Goal: Information Seeking & Learning: Find specific fact

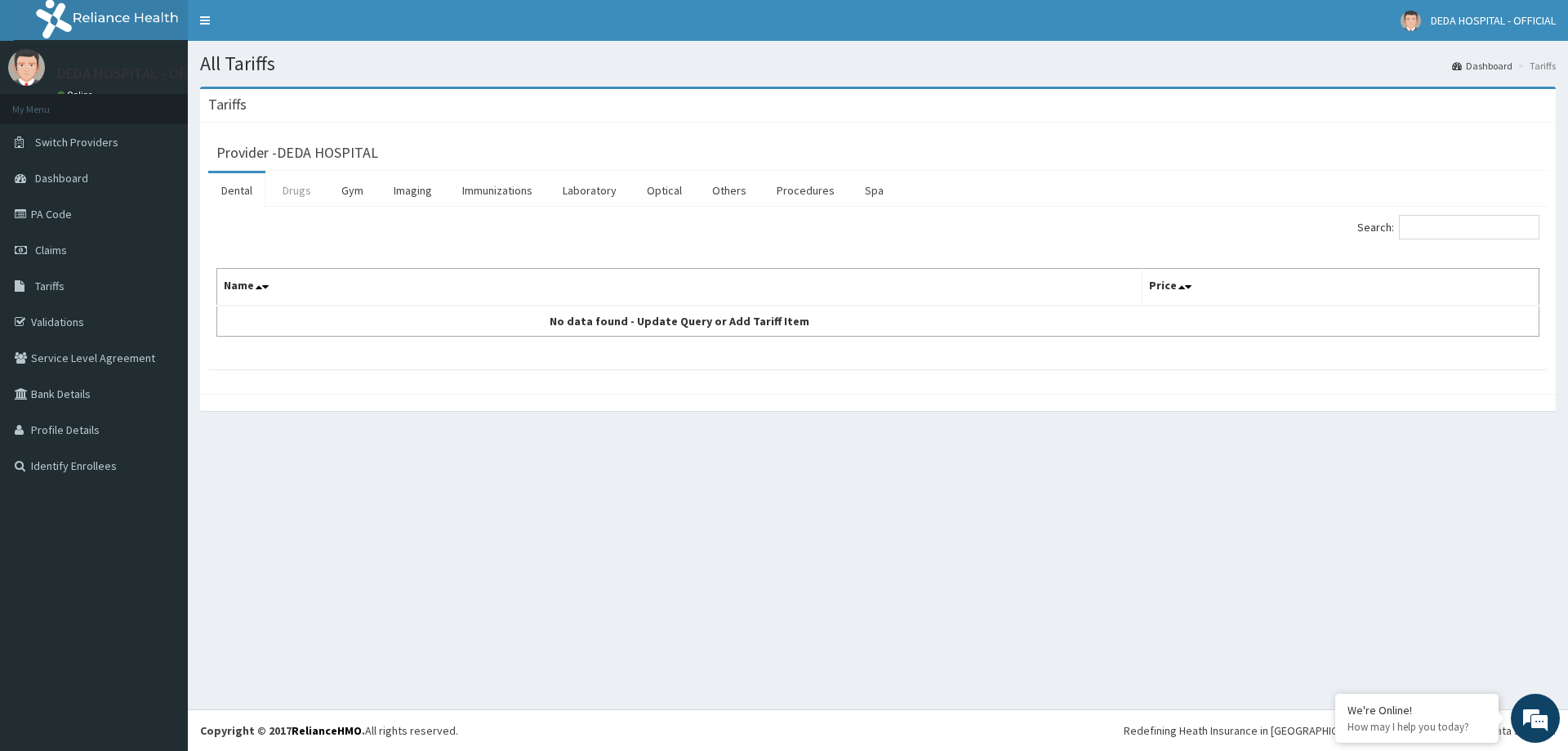
click at [305, 191] on link "Drugs" at bounding box center [297, 190] width 54 height 35
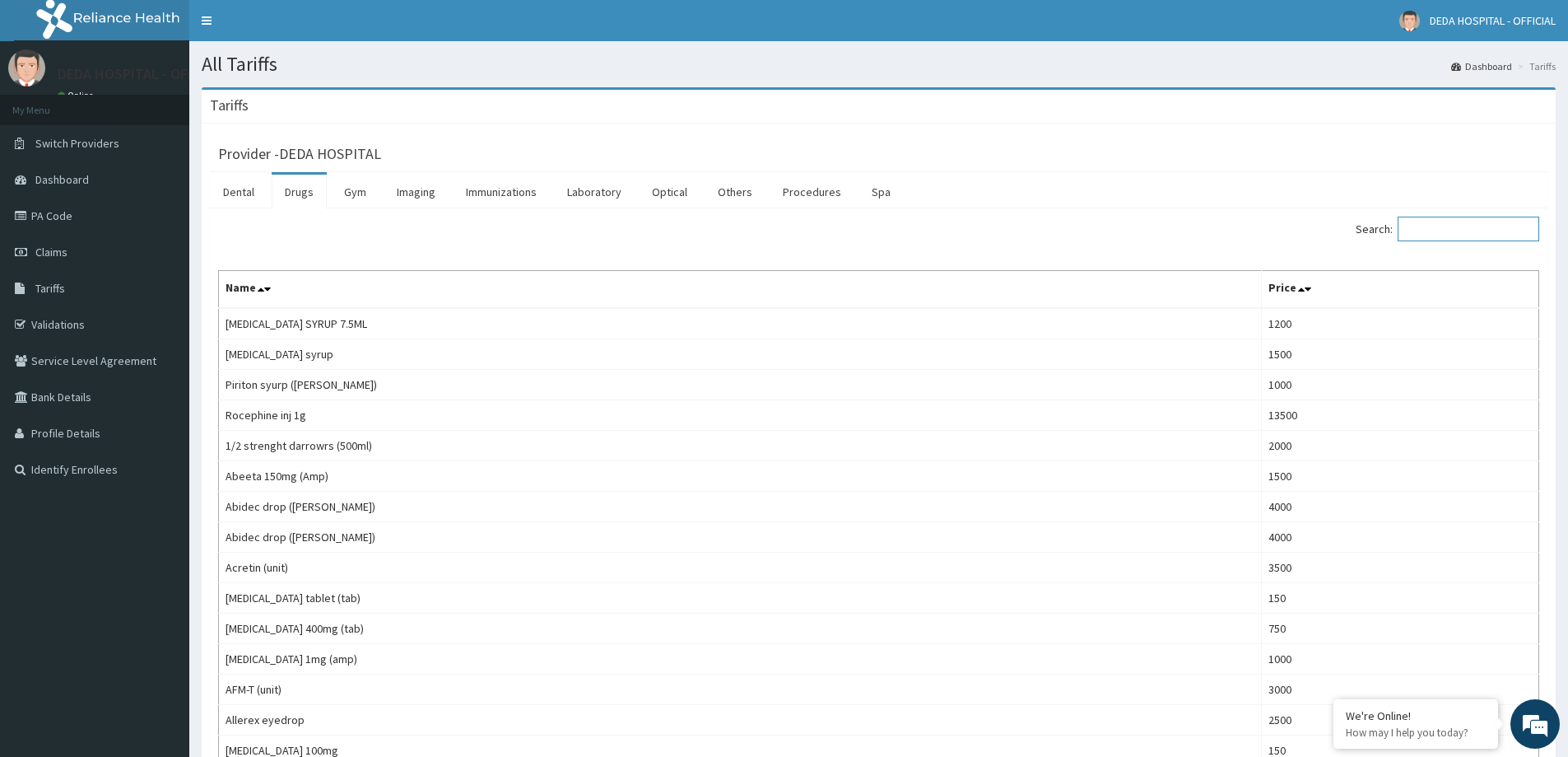
click at [1452, 224] on input "Search:" at bounding box center [1468, 229] width 142 height 25
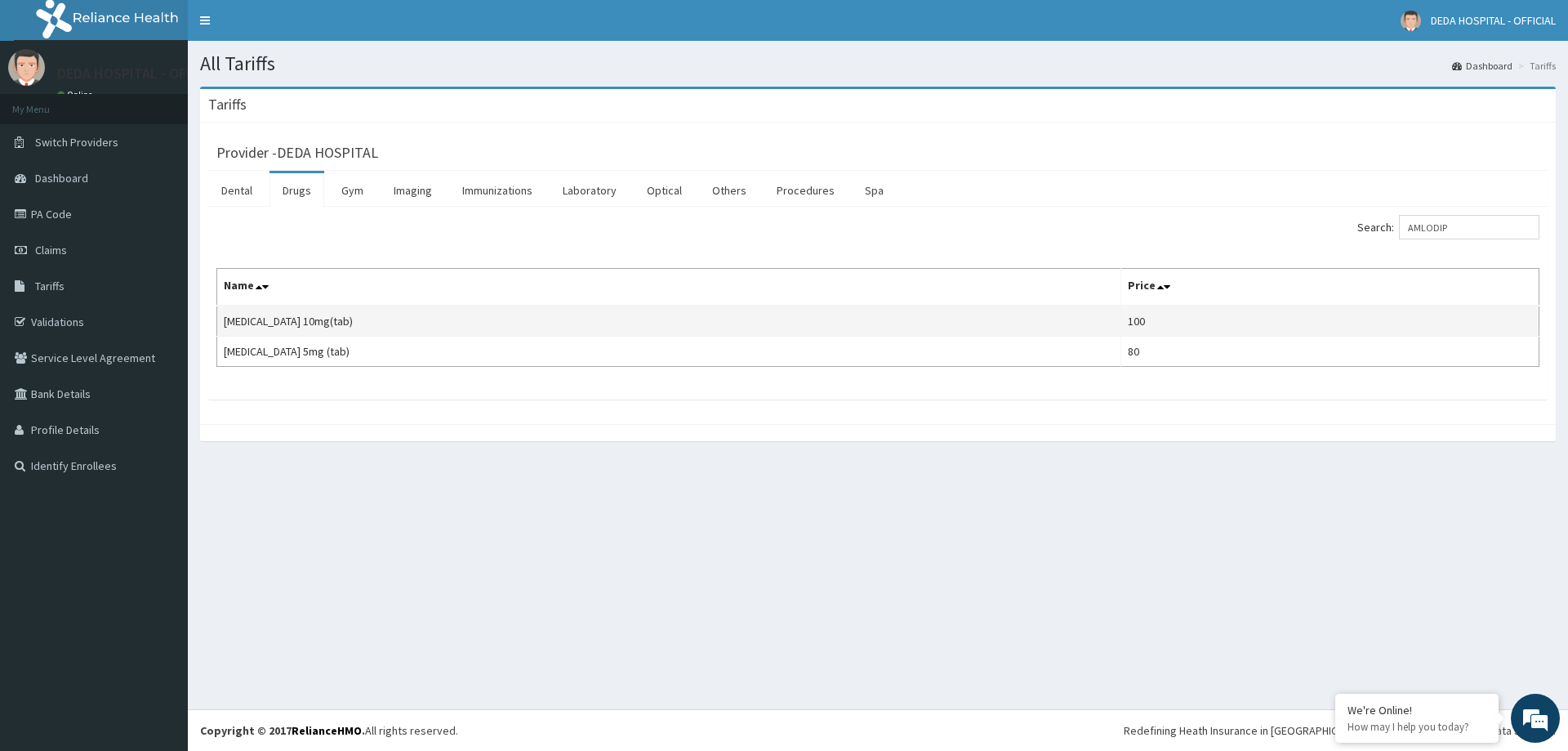
click at [291, 322] on td "[MEDICAL_DATA] 10mg(tab)" at bounding box center [669, 321] width 904 height 31
copy td "[MEDICAL_DATA] 10mg(tab)"
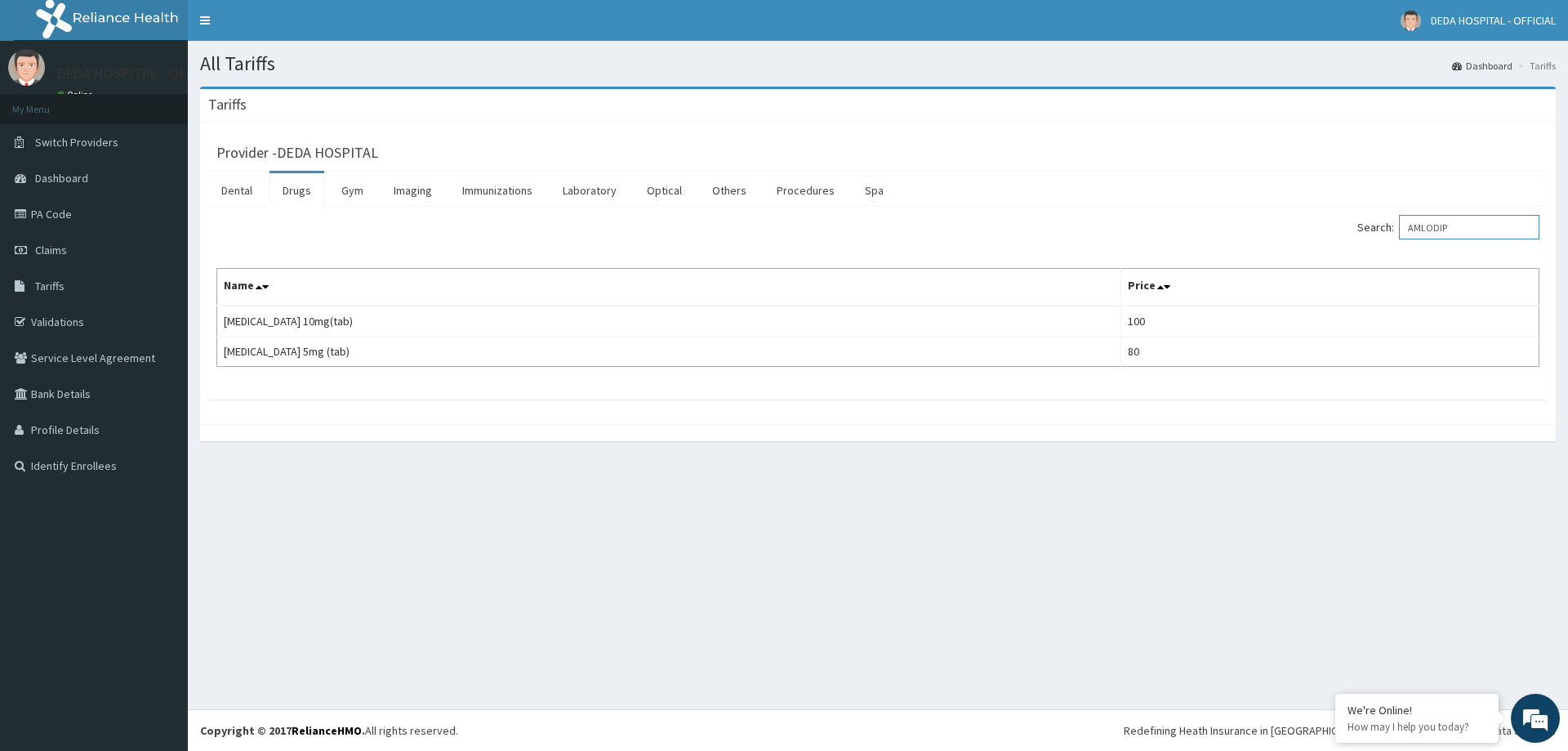
click at [1471, 226] on input "AMLODIP" at bounding box center [1469, 227] width 141 height 25
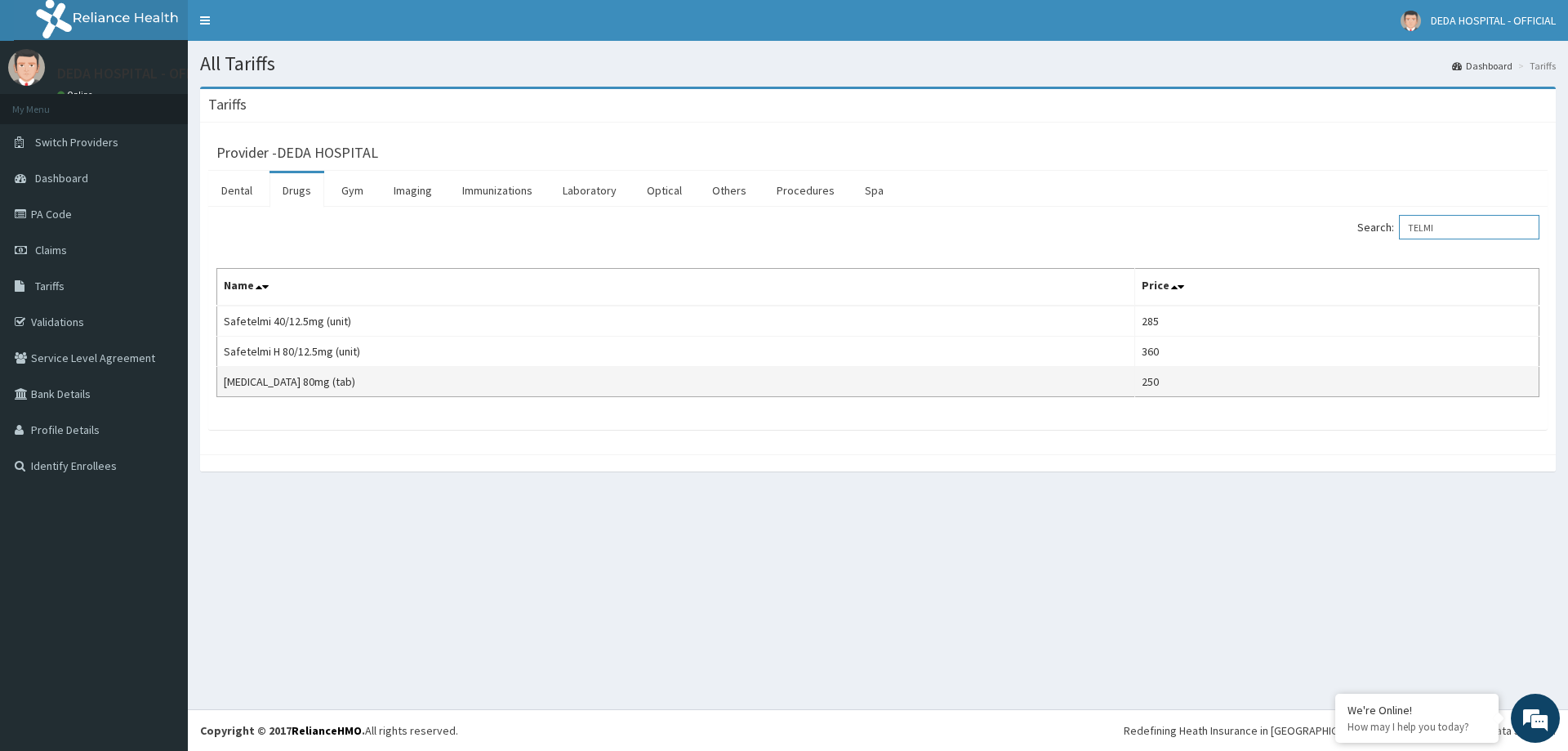
type input "TELMI"
click at [321, 387] on td "[MEDICAL_DATA] 80mg (tab)" at bounding box center [676, 382] width 918 height 30
copy td "[MEDICAL_DATA] 80mg (tab)"
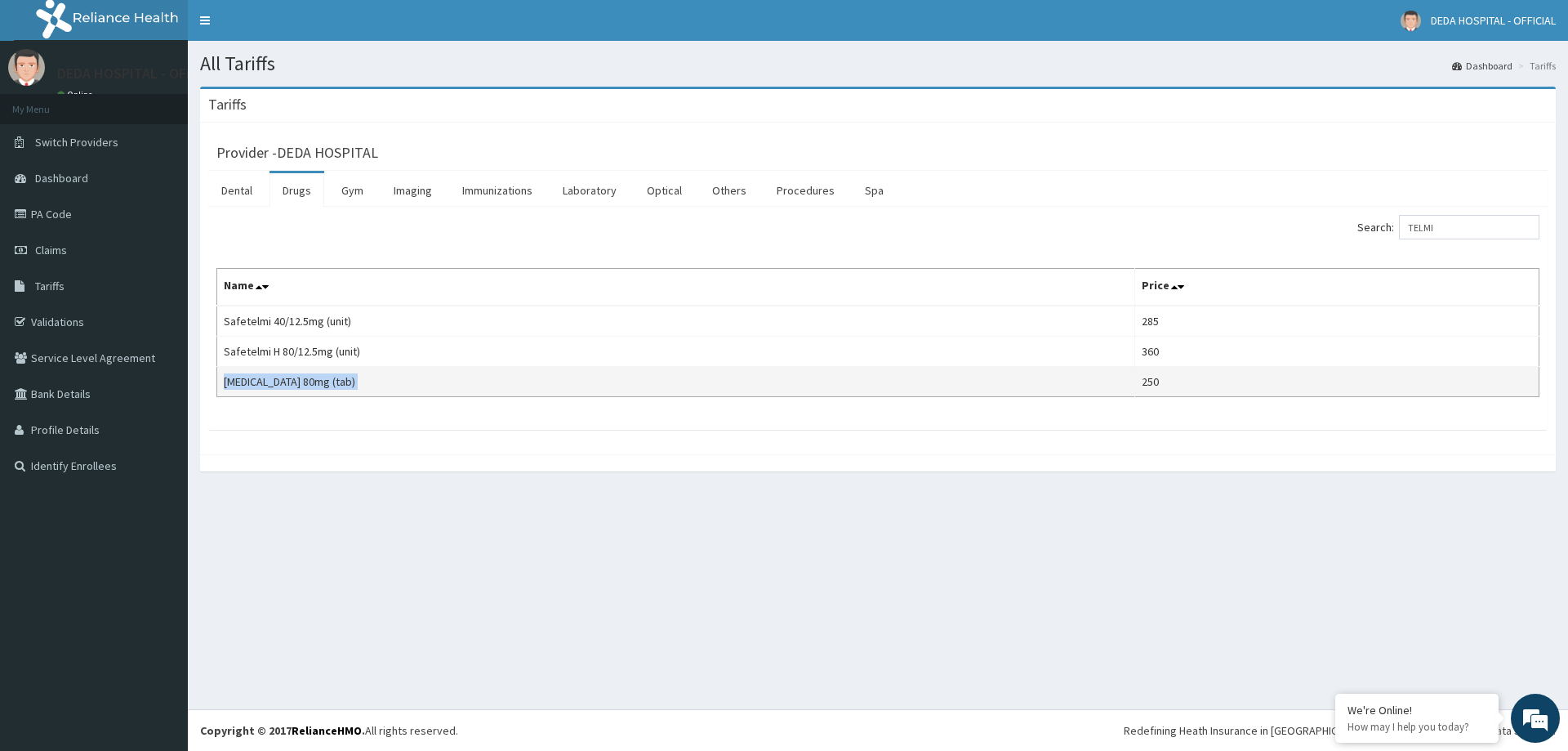
copy td "[MEDICAL_DATA] 80mg (tab)"
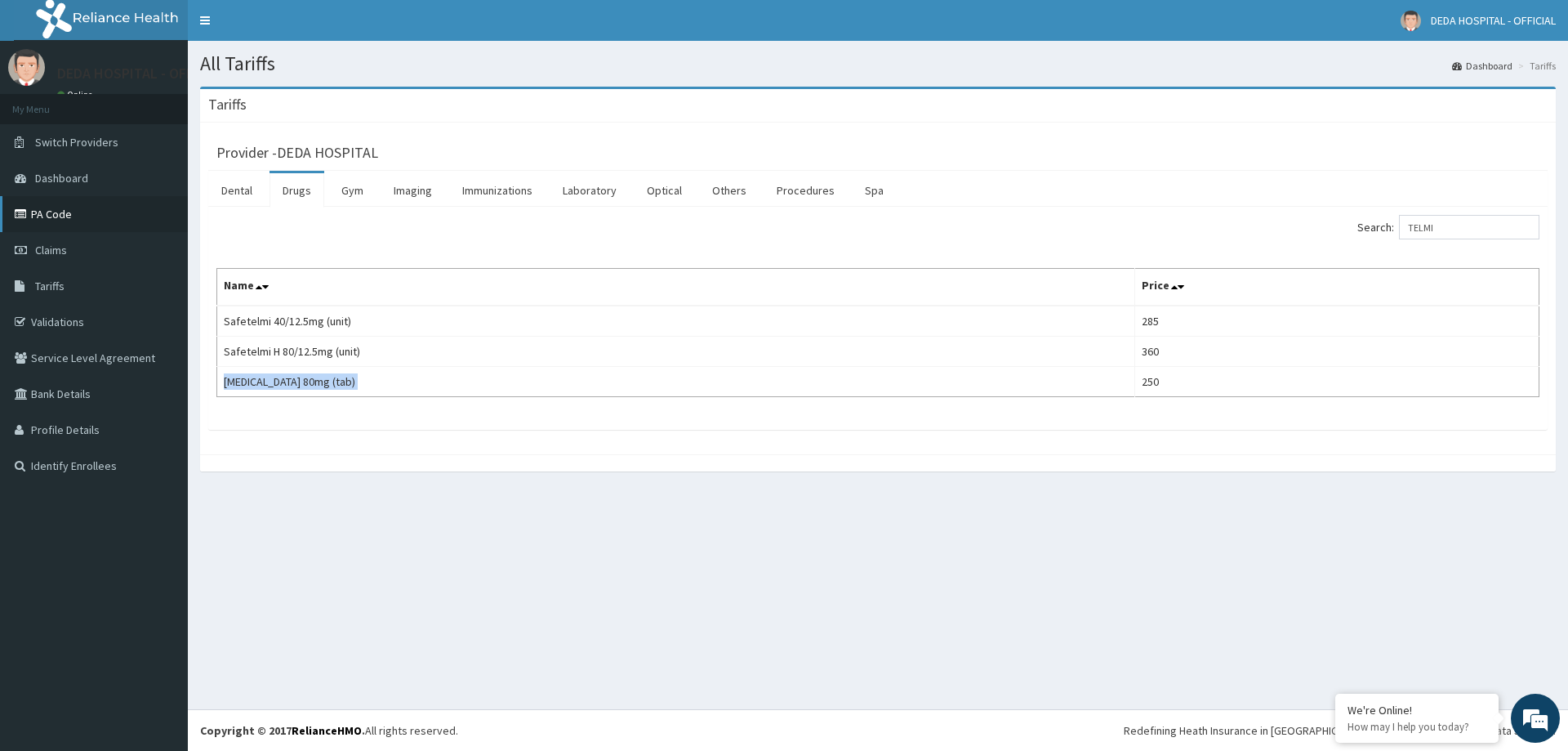
click at [72, 217] on link "PA Code" at bounding box center [93, 214] width 188 height 36
